Goal: Information Seeking & Learning: Check status

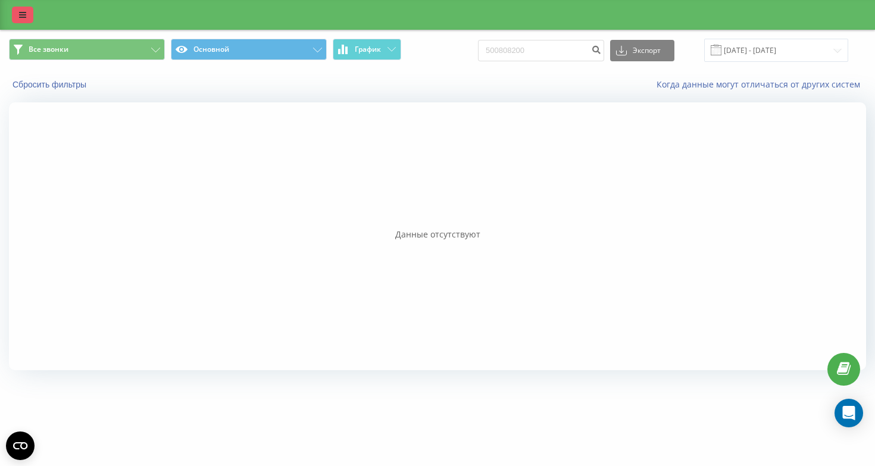
click at [29, 7] on link at bounding box center [22, 15] width 21 height 17
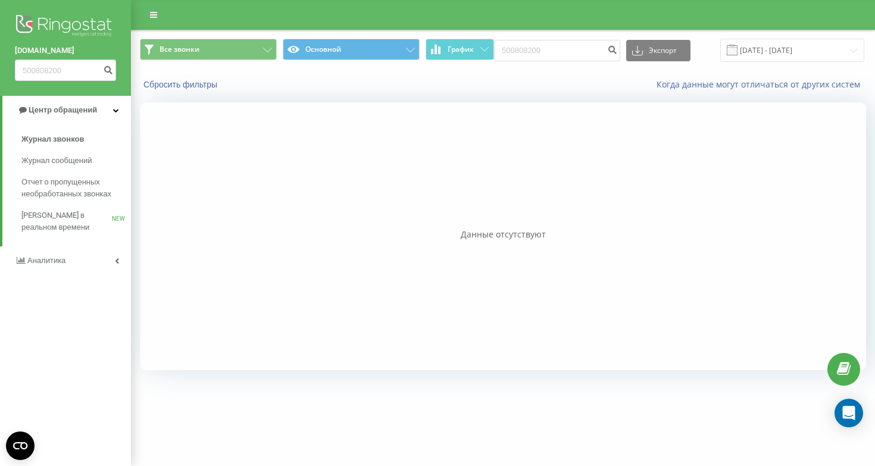
click at [96, 27] on img at bounding box center [65, 27] width 101 height 30
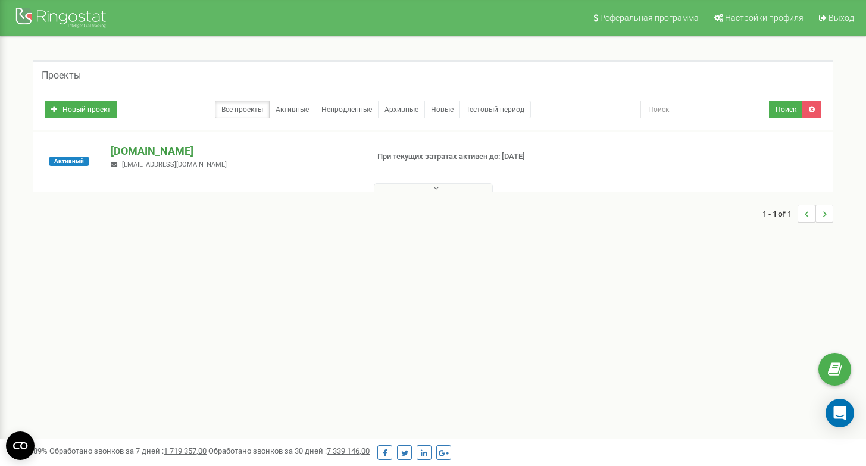
click at [193, 146] on p "[DOMAIN_NAME]" at bounding box center [234, 151] width 247 height 15
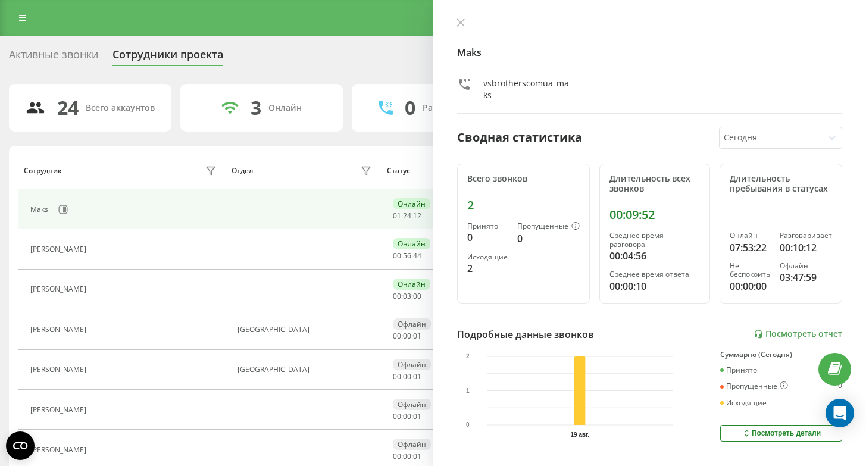
click at [463, 17] on div "Maks vsbrotherscomua_maks Сводная статистика [DATE] Всего звонков 2 Принято 0 П…" at bounding box center [649, 233] width 433 height 466
click at [461, 23] on icon at bounding box center [460, 22] width 7 height 7
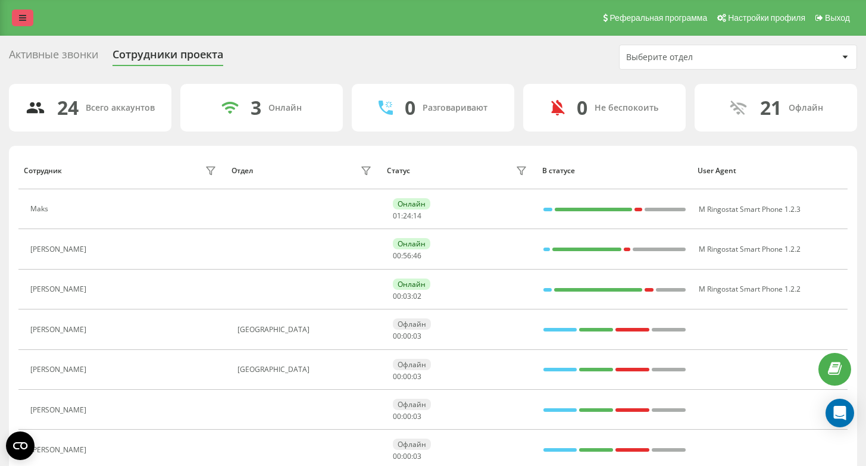
click at [20, 22] on icon at bounding box center [22, 18] width 7 height 8
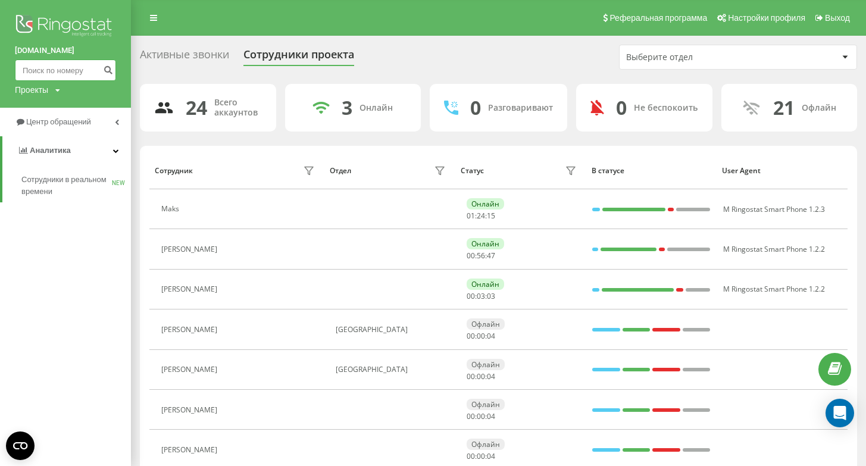
click at [60, 68] on input at bounding box center [65, 70] width 101 height 21
paste input "500 808 200"
type input "500 808 200"
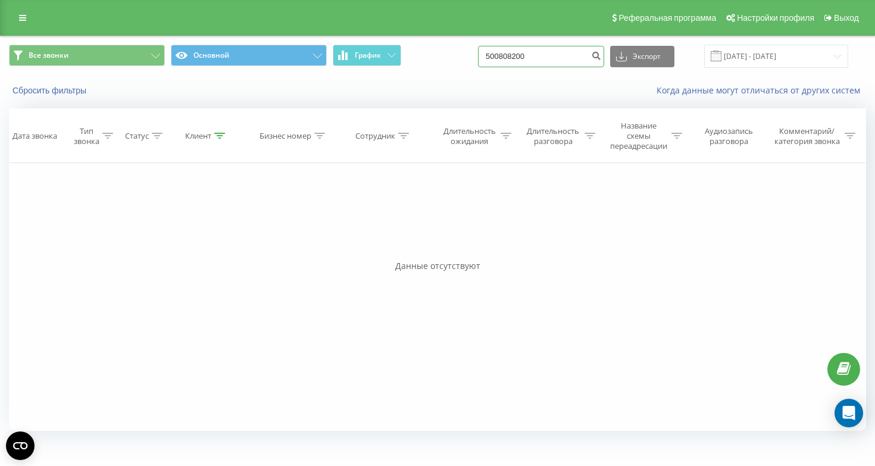
click at [579, 60] on input "500808200" at bounding box center [541, 56] width 126 height 21
type input "5"
